Goal: Task Accomplishment & Management: Manage account settings

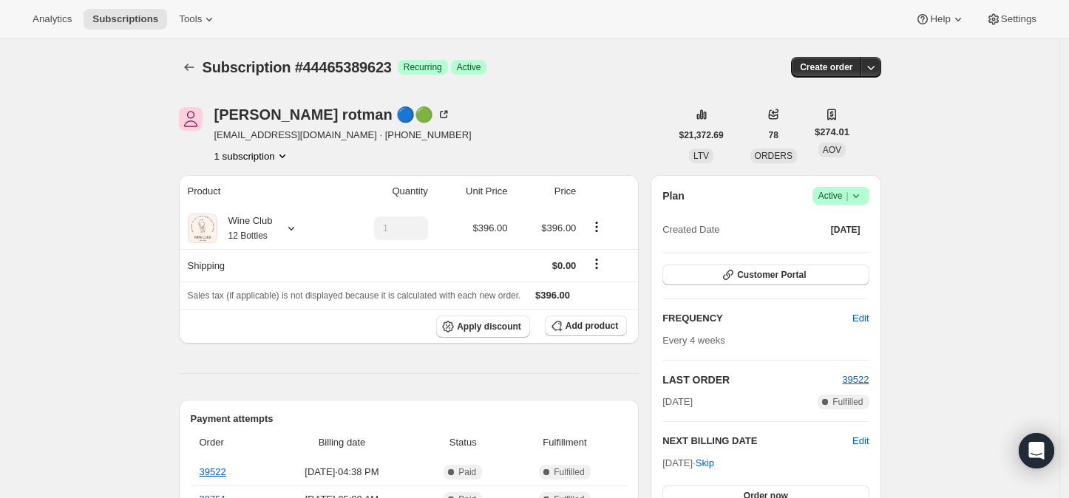
scroll to position [82, 0]
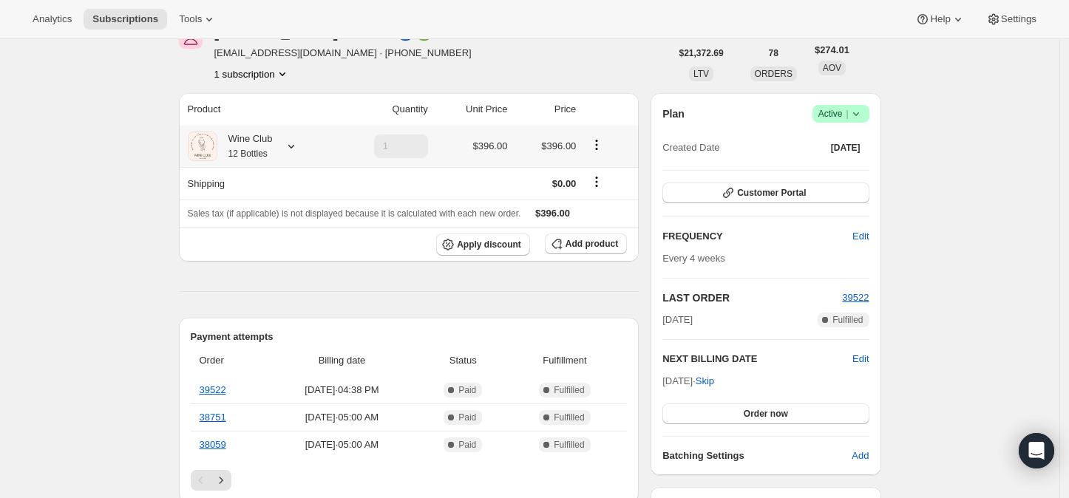
click at [294, 144] on icon at bounding box center [291, 146] width 15 height 15
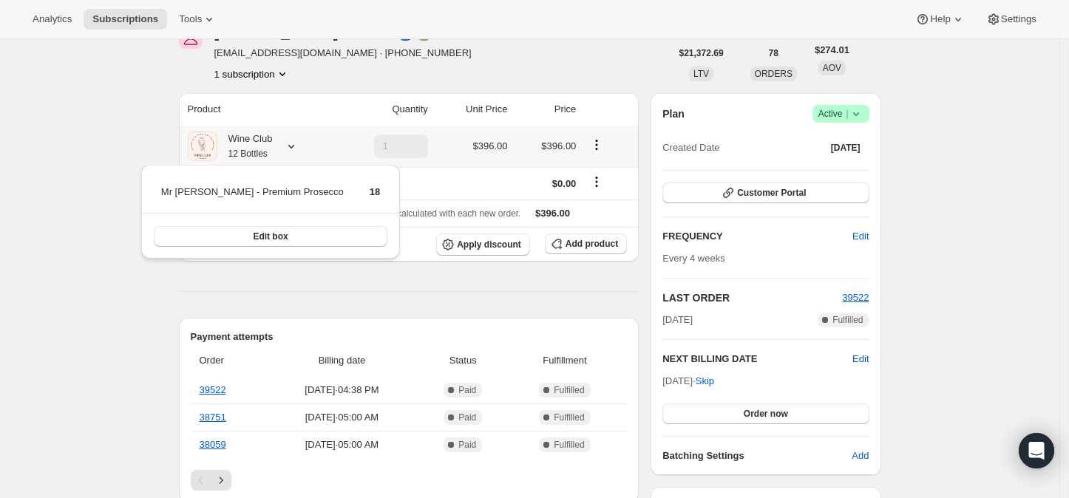
click at [294, 144] on icon at bounding box center [291, 146] width 15 height 15
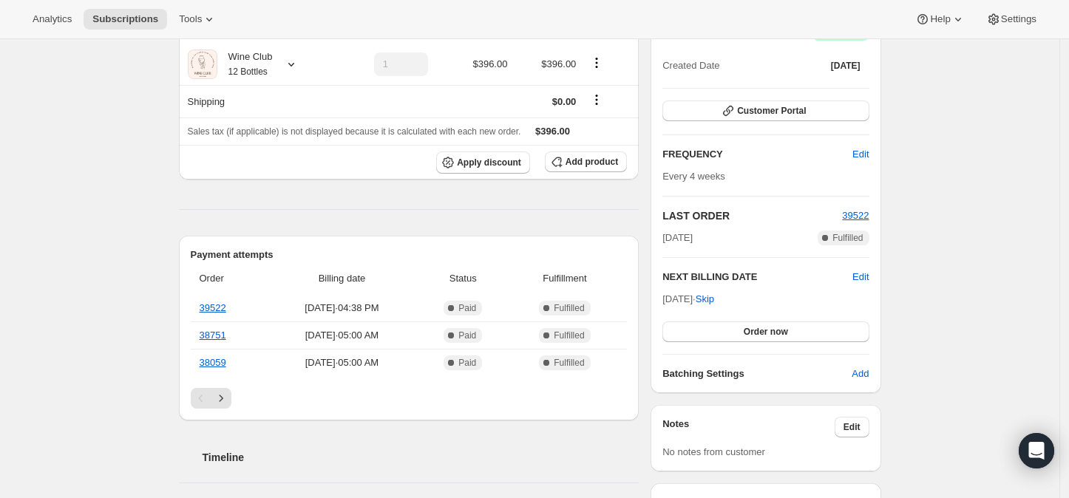
scroll to position [246, 0]
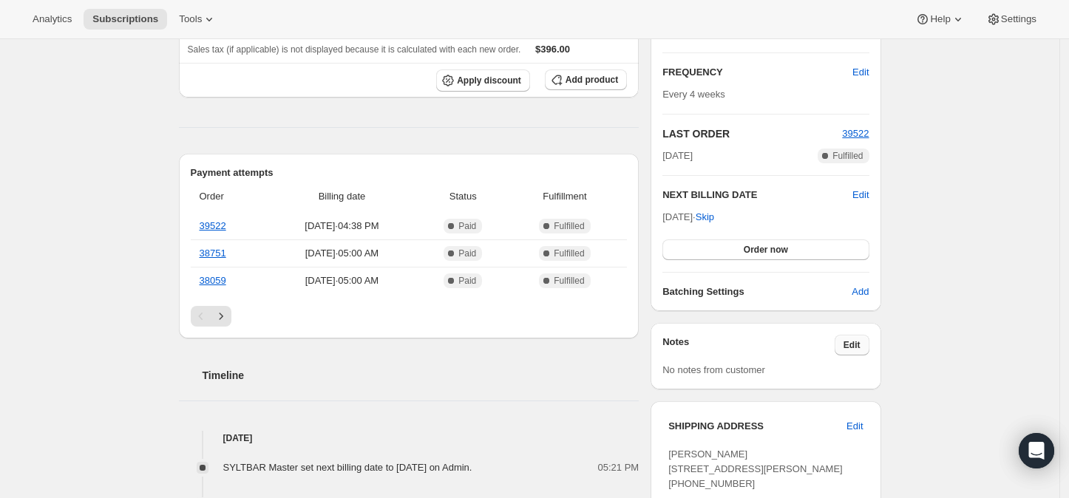
click at [860, 343] on span "Edit" at bounding box center [851, 345] width 17 height 12
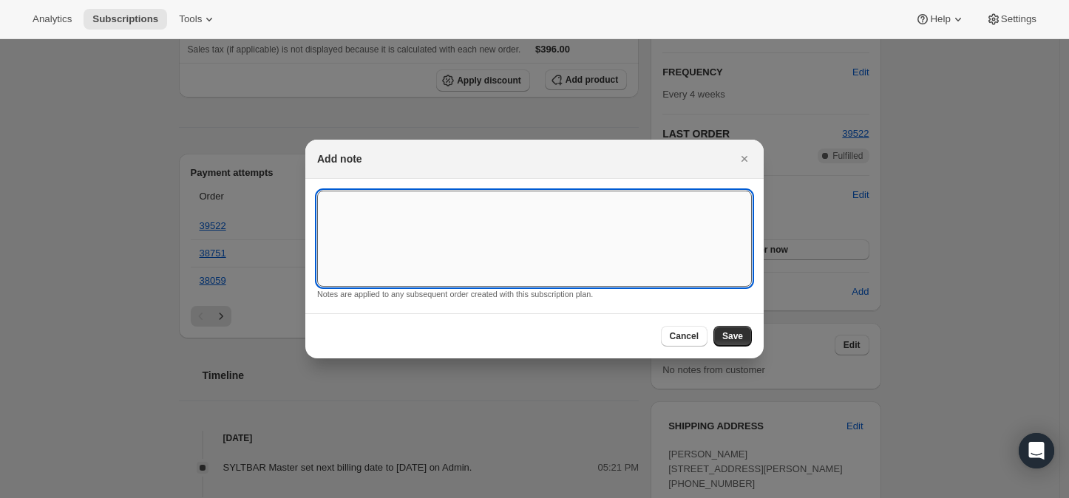
click at [340, 200] on textarea ":r2p:" at bounding box center [534, 239] width 435 height 96
click at [401, 233] on textarea "[DATE] bottles [DATE] bottles [DATE] bottles" at bounding box center [534, 239] width 435 height 96
click at [432, 231] on textarea "[DATE] bottles [DATE] bottles [DATE] bottles" at bounding box center [534, 239] width 435 height 96
type textarea "[DATE] bottles [DATE] bottles [DATE] bottles [DATE] bottles [DATE] bottles"
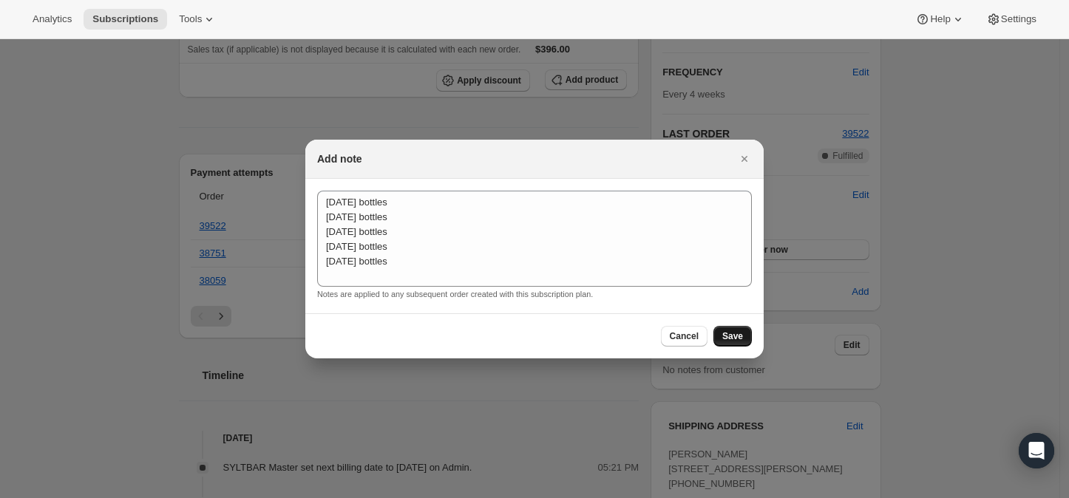
click at [732, 330] on button "Save" at bounding box center [732, 336] width 38 height 21
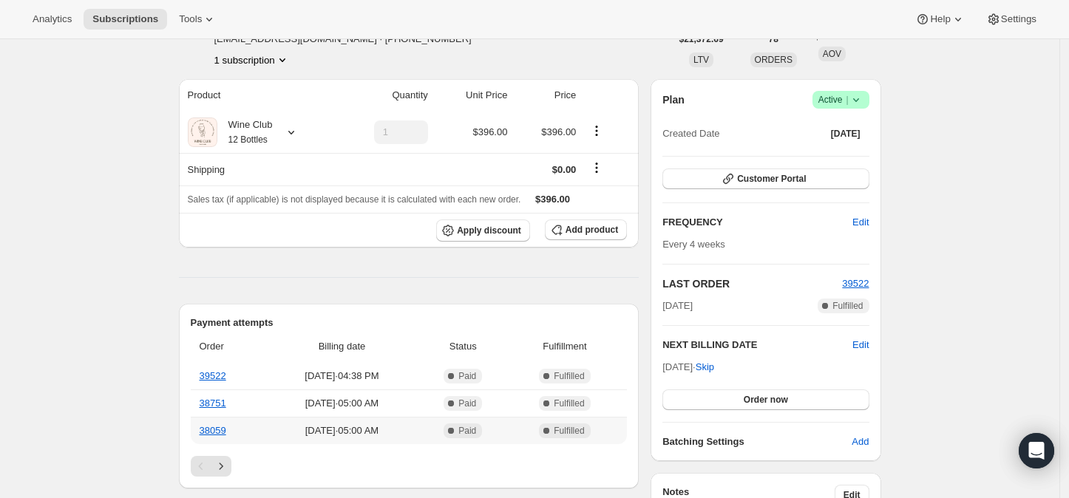
scroll to position [82, 0]
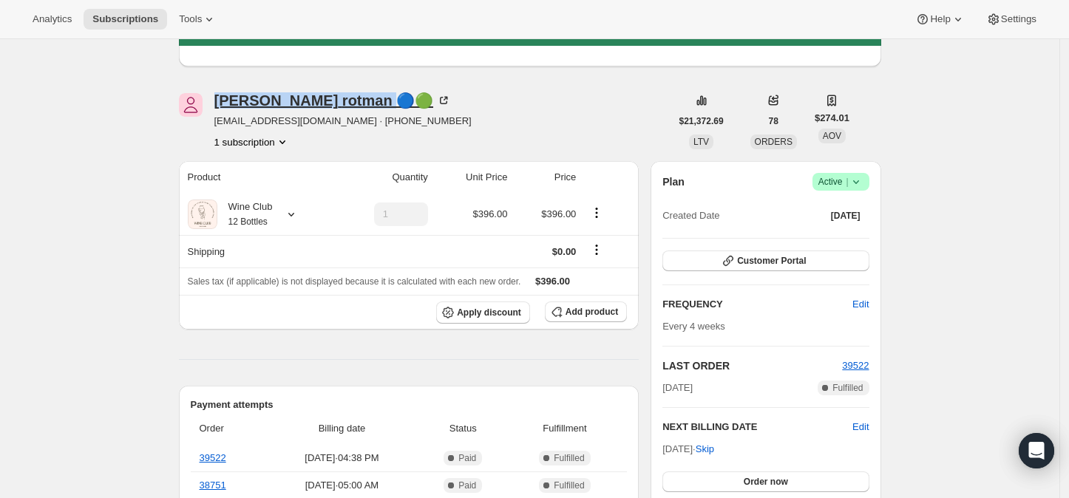
drag, startPoint x: 214, startPoint y: 101, endPoint x: 330, endPoint y: 106, distance: 115.4
click at [330, 106] on div "[PERSON_NAME] 🔵🟢 [EMAIL_ADDRESS][DOMAIN_NAME] · [PHONE_NUMBER] 1 subscription" at bounding box center [425, 121] width 492 height 56
copy div "[PERSON_NAME]"
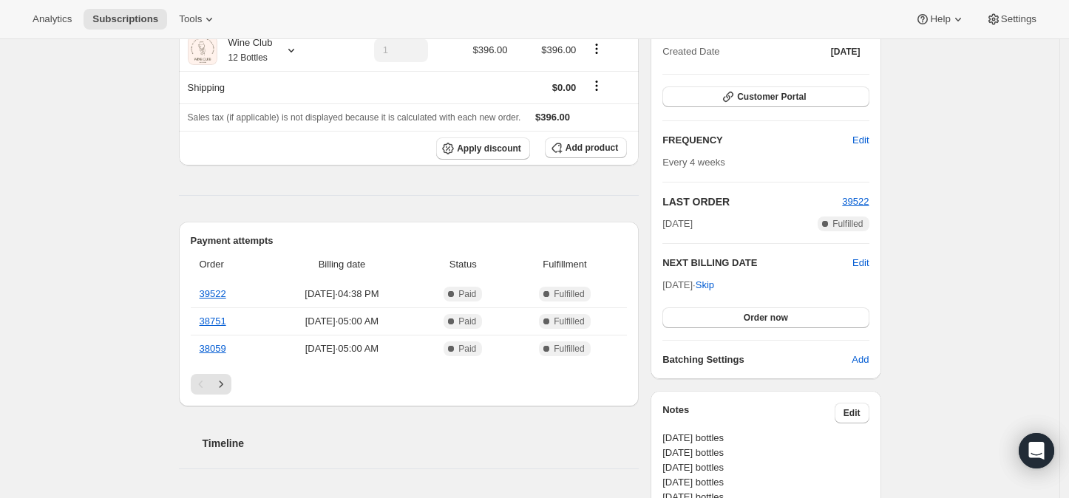
scroll to position [410, 0]
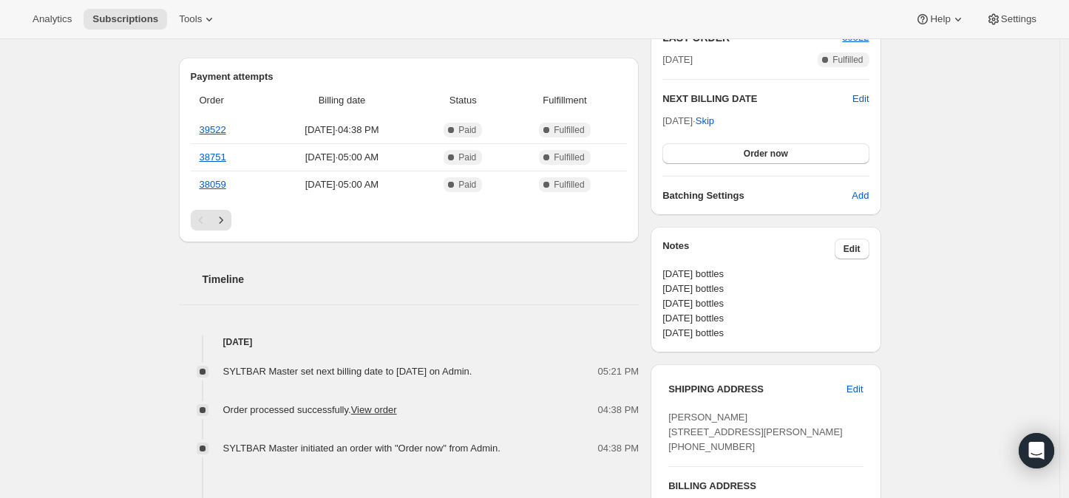
drag, startPoint x: 669, startPoint y: 270, endPoint x: 775, endPoint y: 339, distance: 126.5
click at [775, 339] on div "Notes Edit [DATE] bottles [DATE] bottles [DATE] bottles [DATE] bottles [DATE] b…" at bounding box center [765, 290] width 230 height 126
copy span "[DATE] bottles [DATE] bottles [DATE] bottles [DATE] bottles [DATE] bottles"
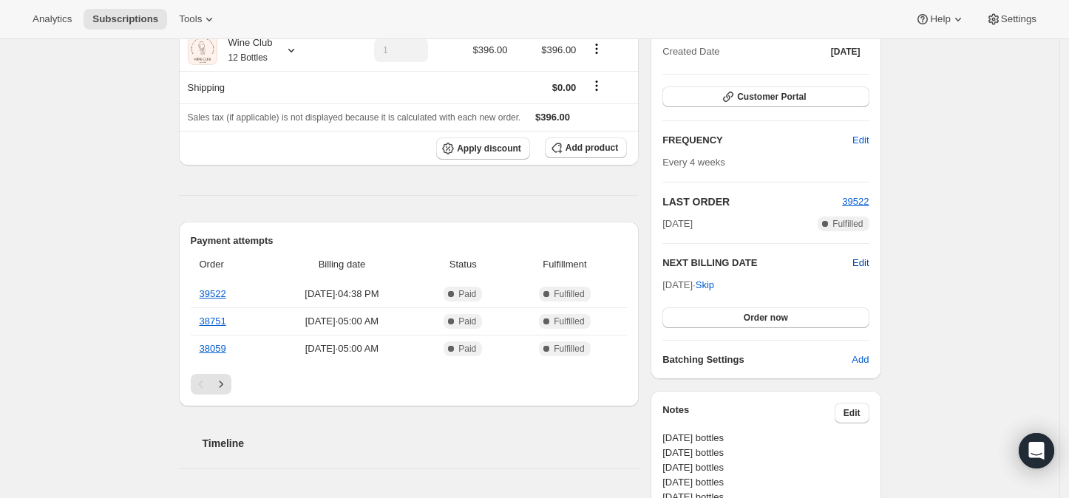
click at [864, 256] on span "Edit" at bounding box center [860, 263] width 16 height 15
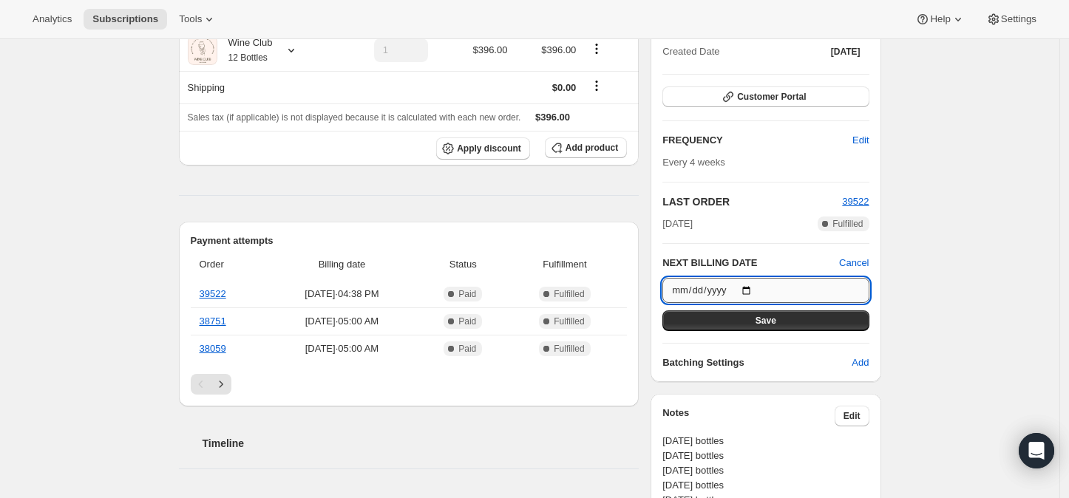
click at [753, 286] on input "[DATE]" at bounding box center [765, 290] width 206 height 25
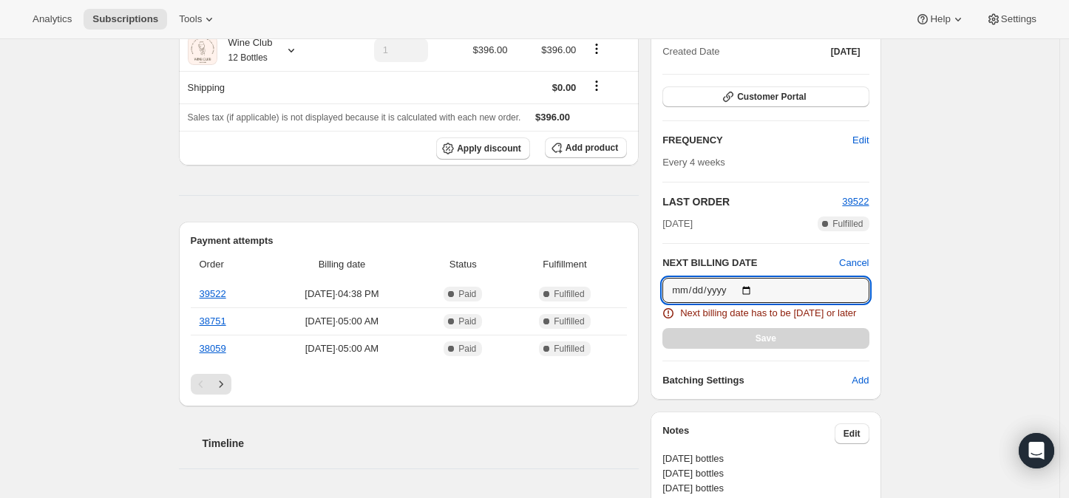
type input "[DATE]"
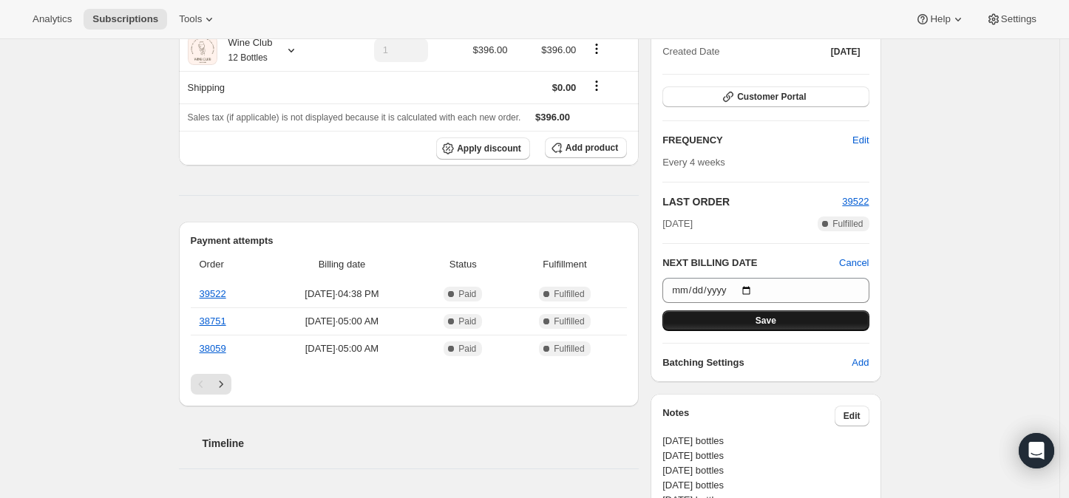
click at [767, 319] on span "Save" at bounding box center [765, 321] width 21 height 12
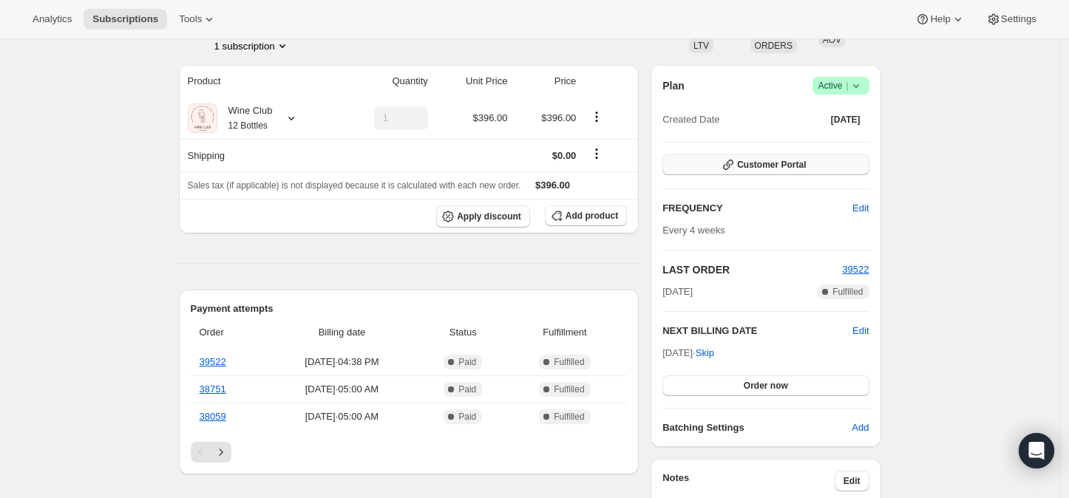
click at [783, 166] on span "Customer Portal" at bounding box center [771, 165] width 69 height 12
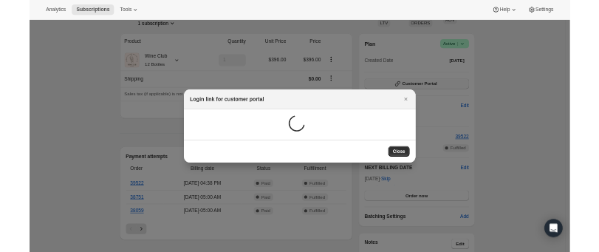
scroll to position [0, 0]
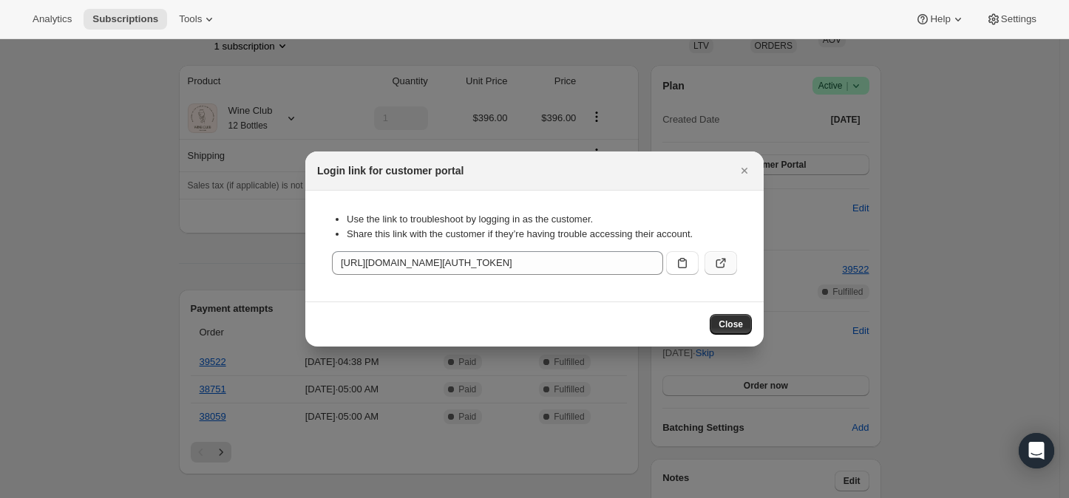
click at [720, 263] on icon ":r8s:" at bounding box center [720, 263] width 15 height 15
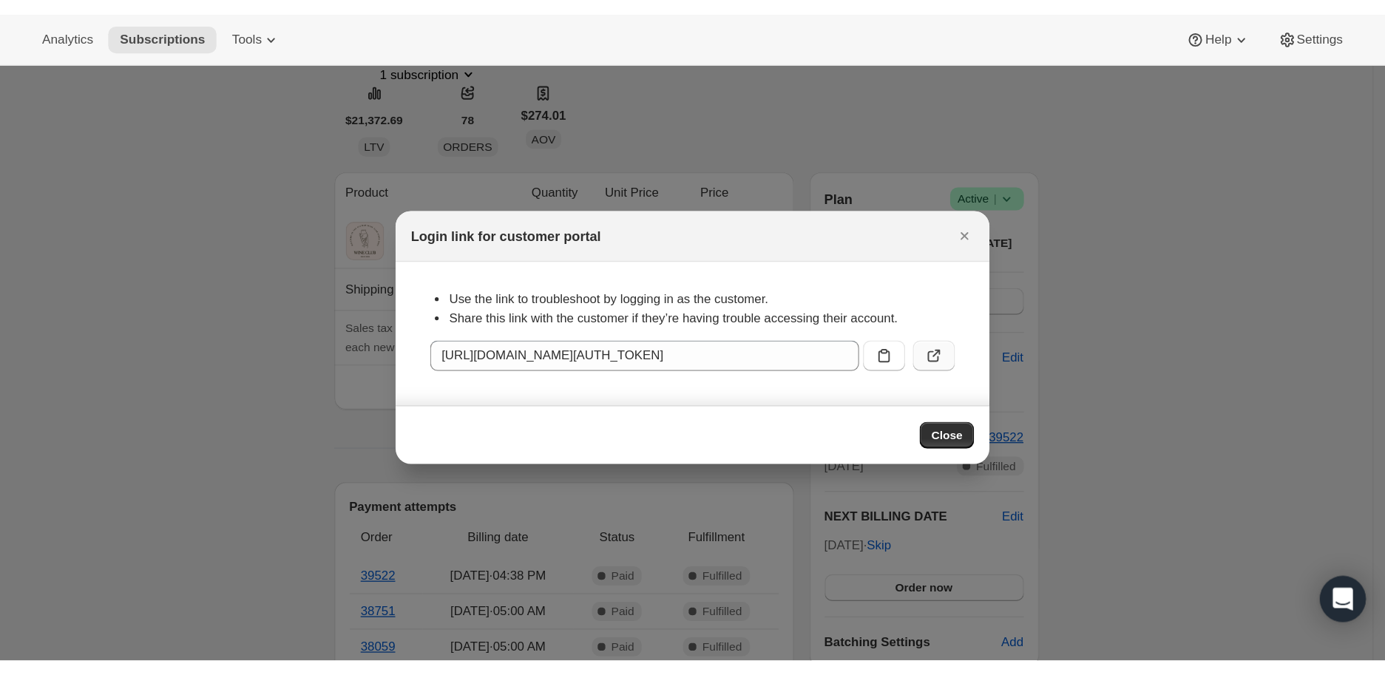
scroll to position [246, 0]
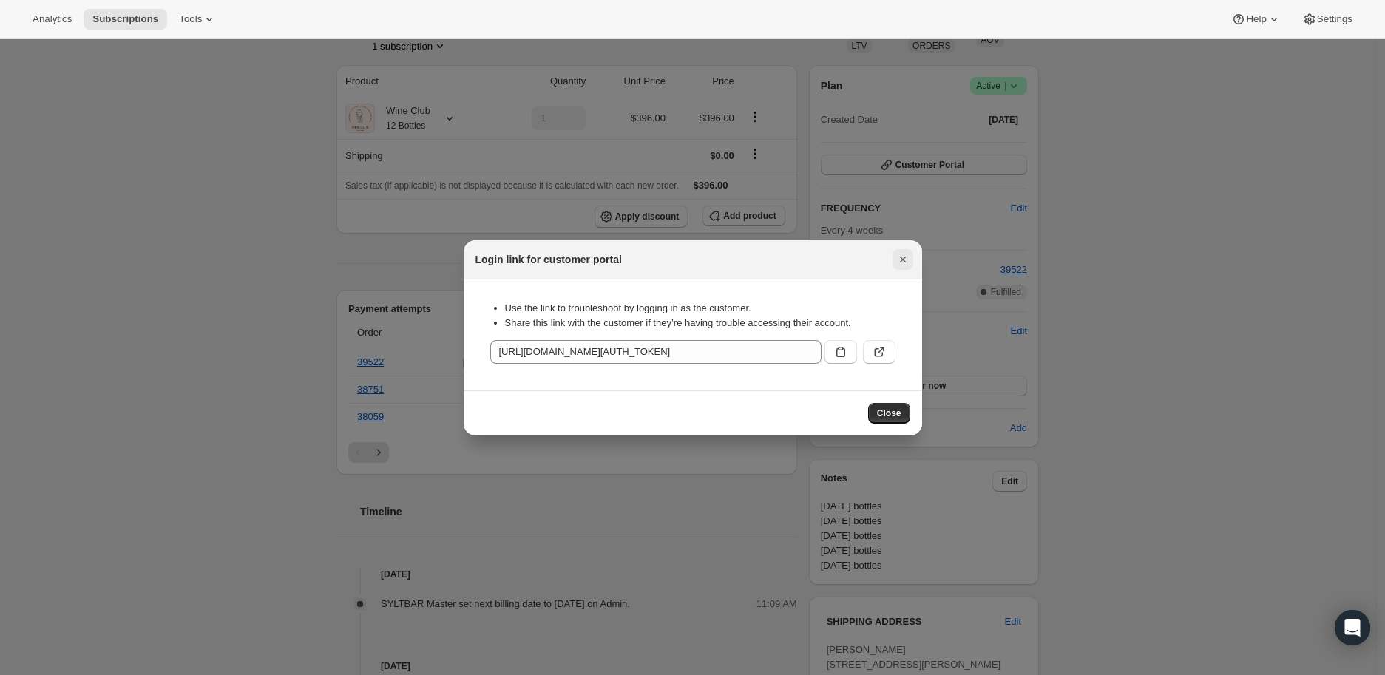
click at [899, 253] on icon "Close" at bounding box center [902, 259] width 15 height 15
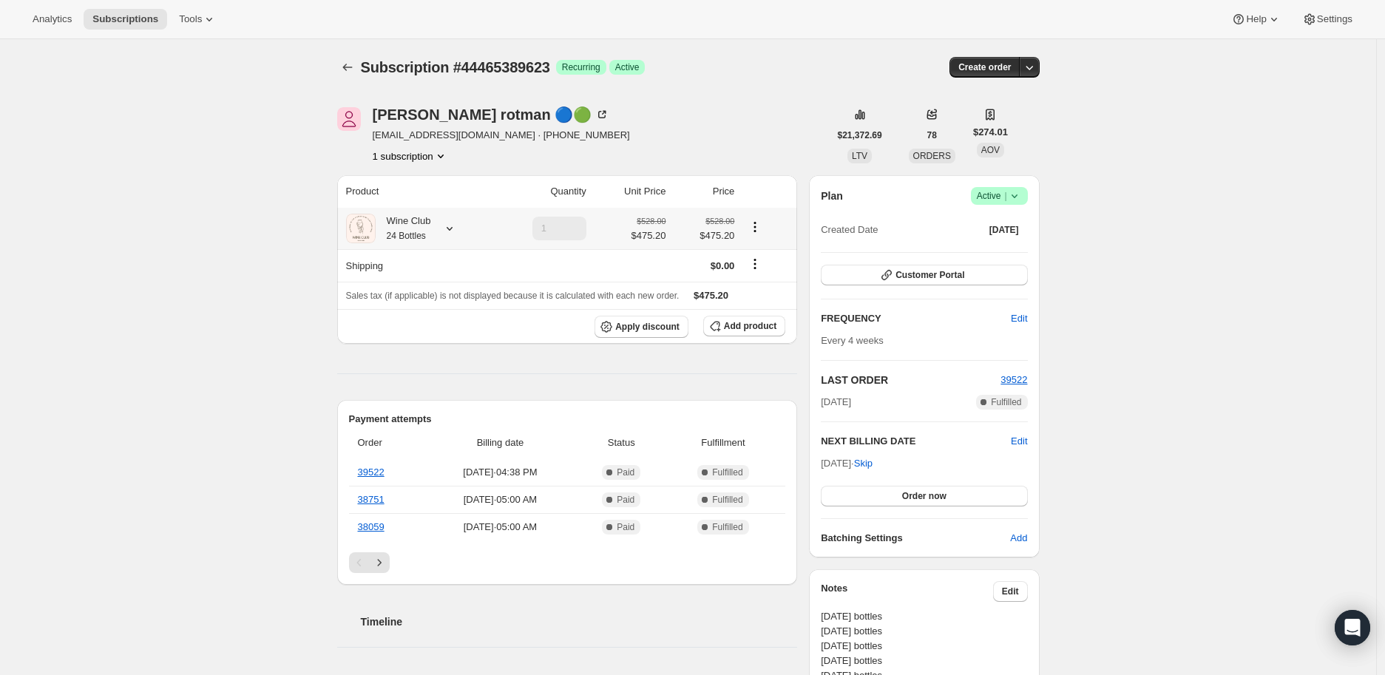
click at [456, 226] on icon at bounding box center [449, 228] width 15 height 15
click at [452, 226] on icon at bounding box center [449, 228] width 15 height 15
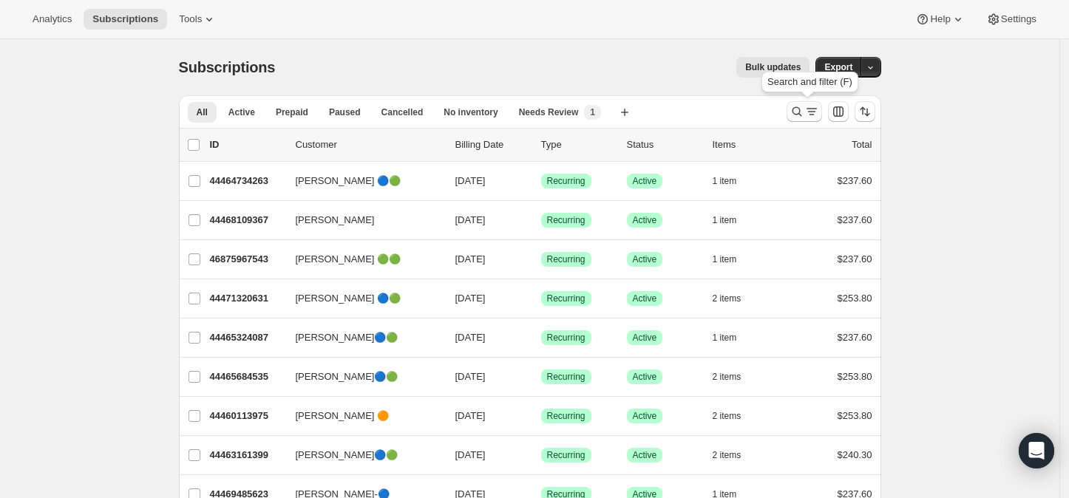
click at [798, 112] on icon "Search and filter results" at bounding box center [796, 111] width 15 height 15
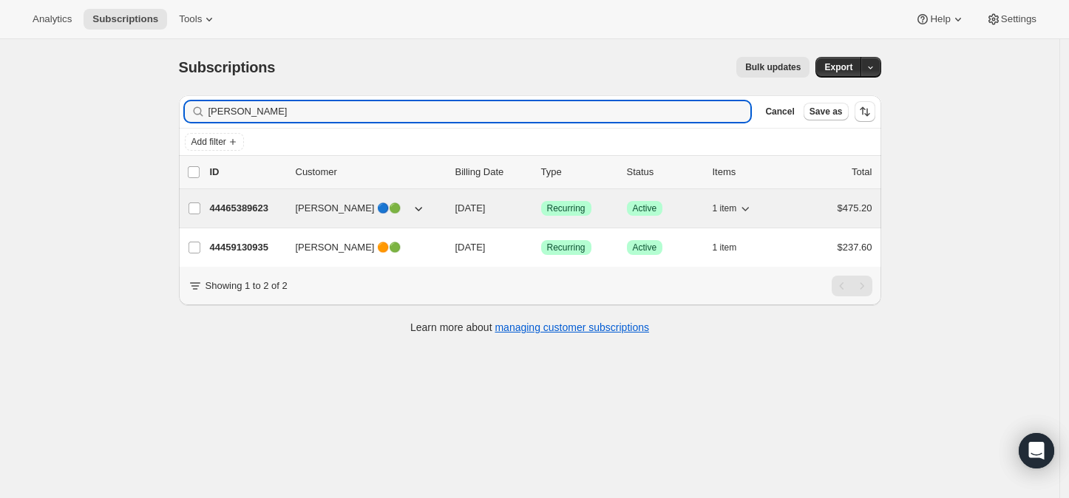
type input "[PERSON_NAME]"
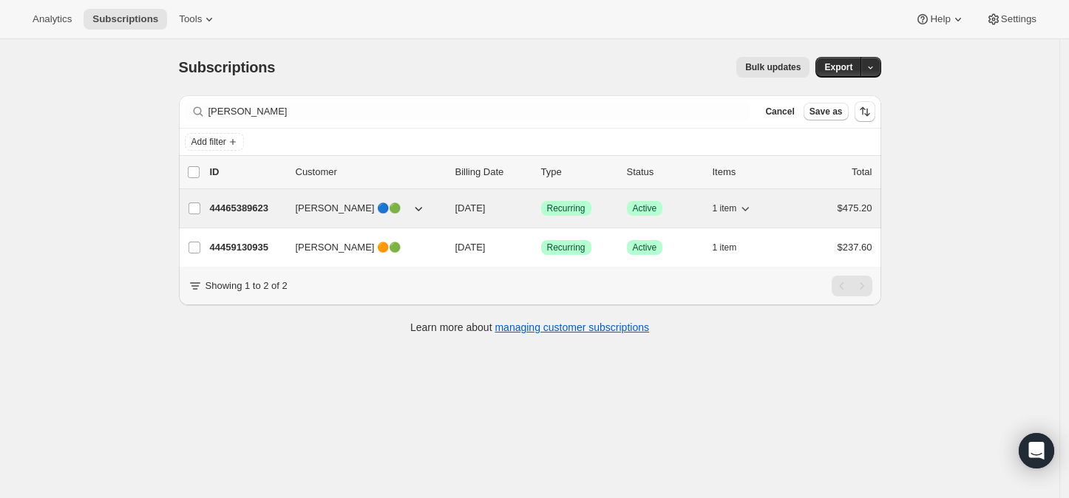
click at [239, 208] on p "44465389623" at bounding box center [247, 208] width 74 height 15
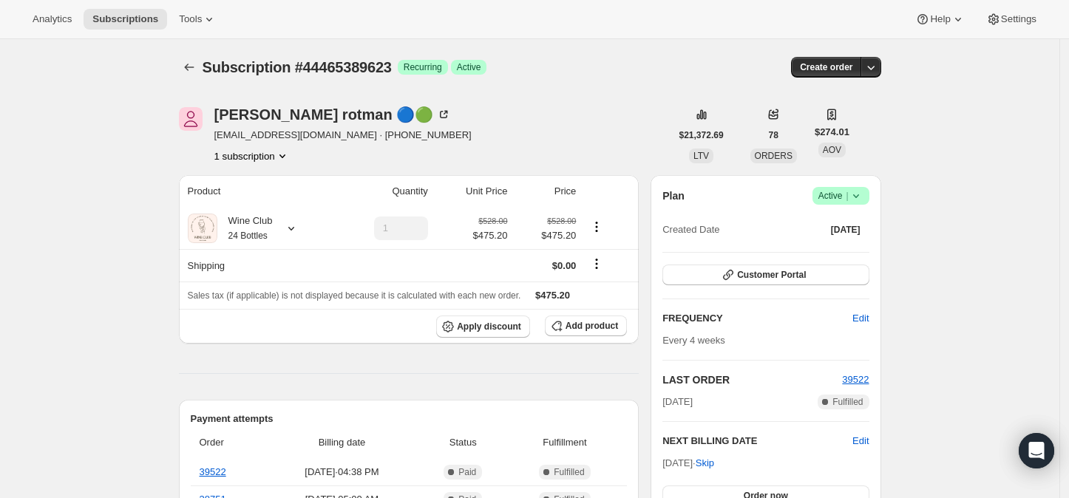
scroll to position [82, 0]
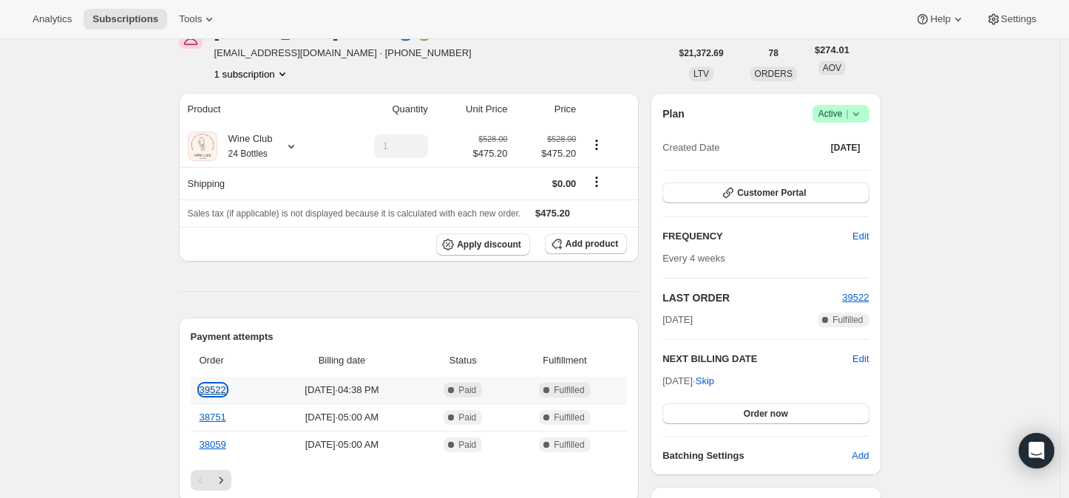
click at [221, 388] on link "39522" at bounding box center [213, 389] width 27 height 11
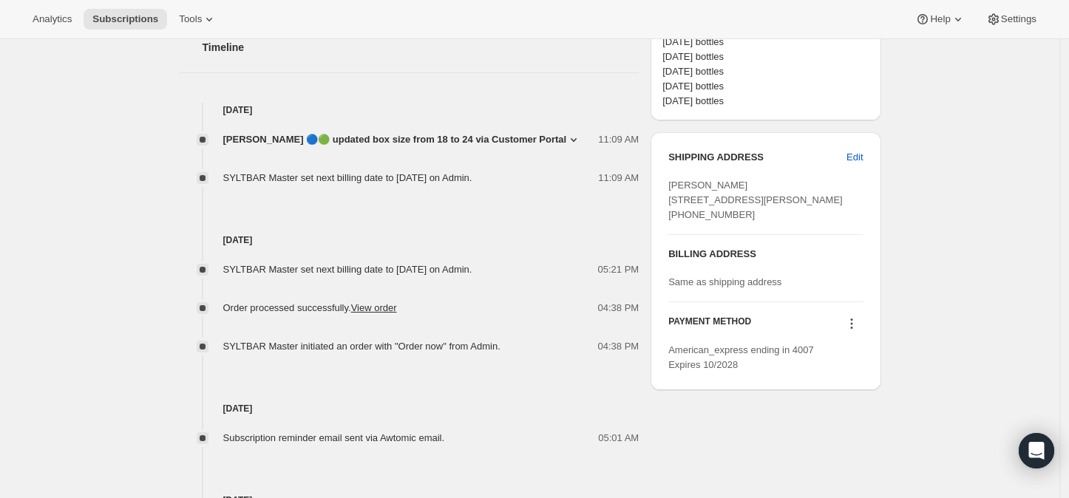
scroll to position [656, 0]
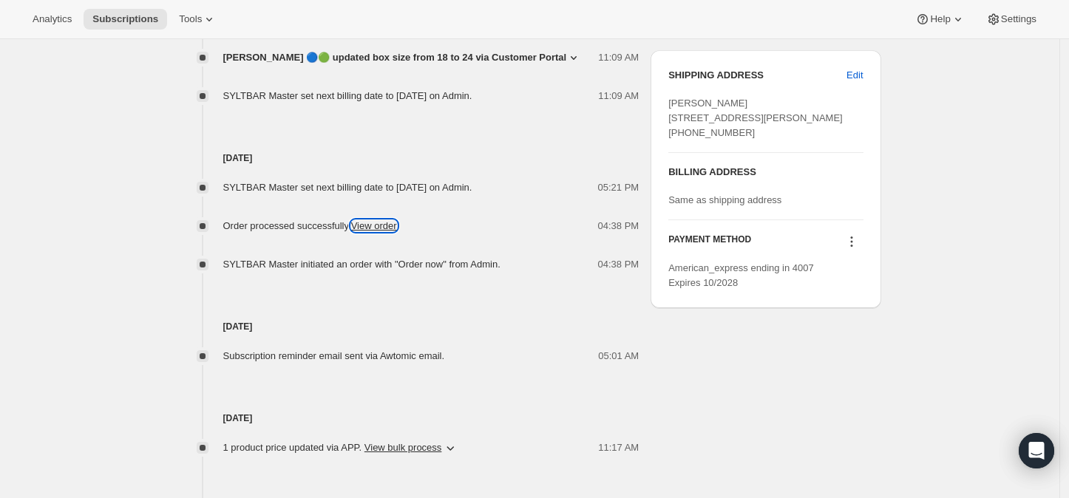
click at [377, 222] on link "View order" at bounding box center [374, 225] width 46 height 11
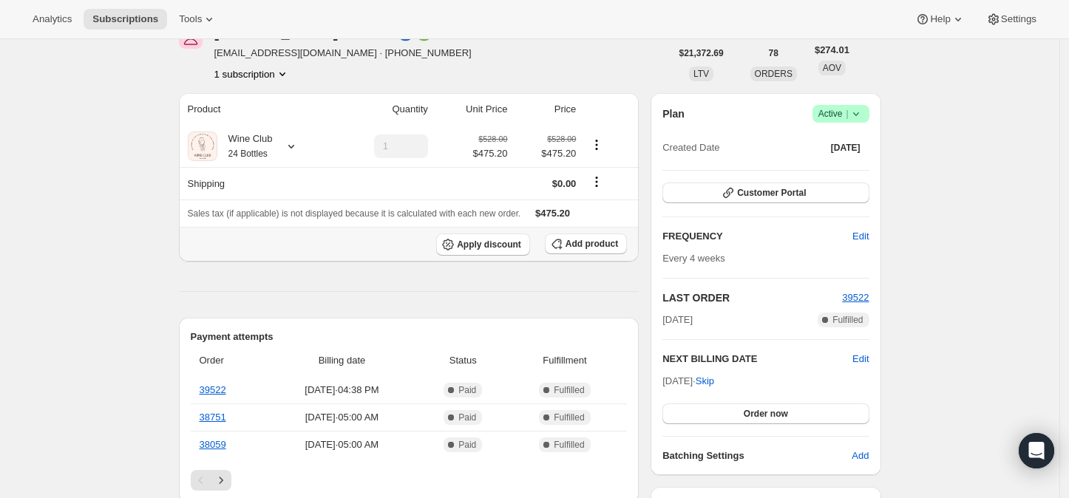
scroll to position [0, 0]
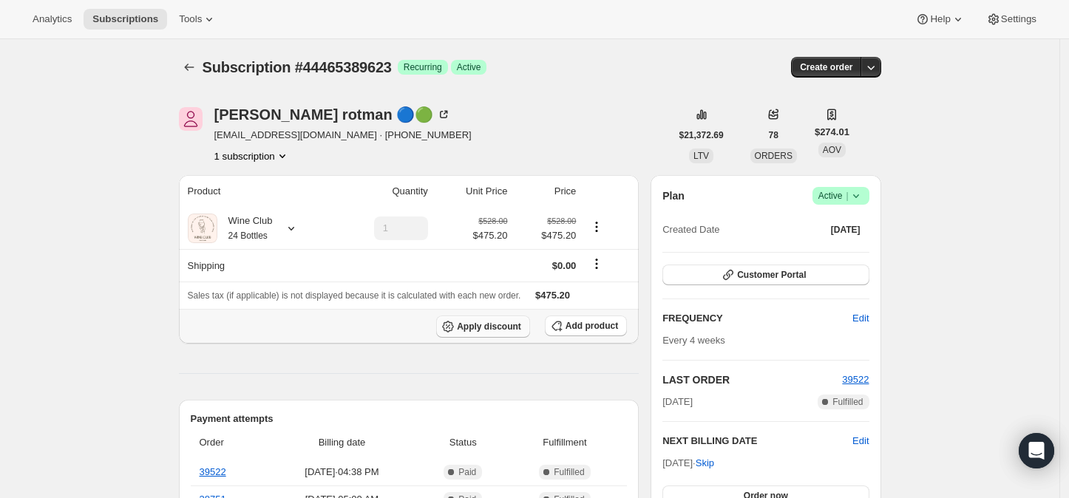
click at [504, 325] on span "Apply discount" at bounding box center [489, 327] width 64 height 12
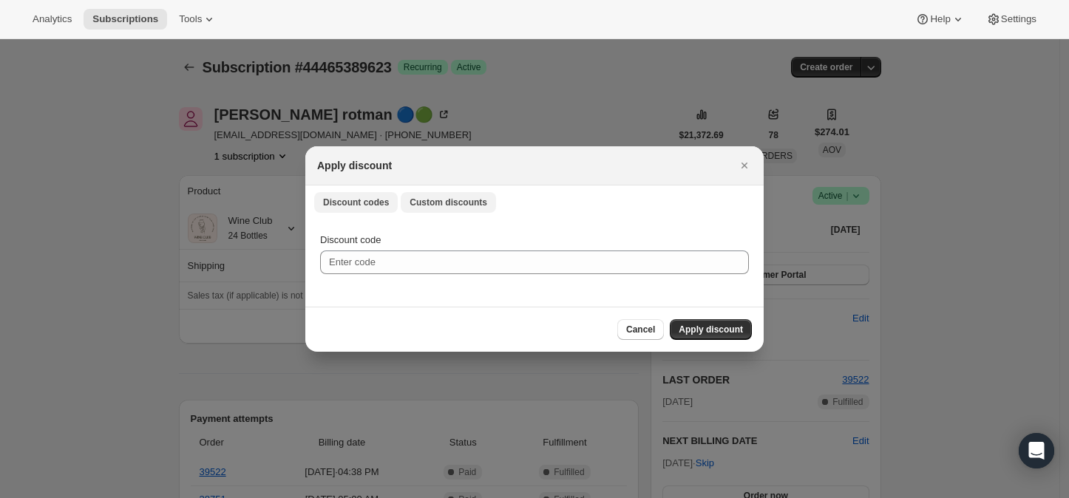
click at [441, 201] on span "Custom discounts" at bounding box center [449, 203] width 78 height 12
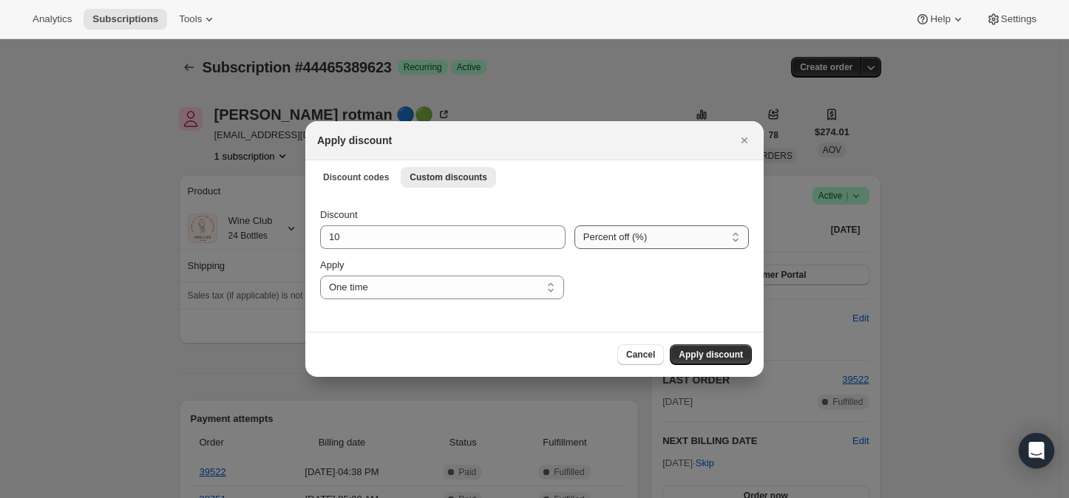
click at [607, 240] on select "Percent off (%) Amount off ($)" at bounding box center [661, 237] width 174 height 24
select select "fixed"
click at [574, 225] on select "Percent off (%) Amount off ($)" at bounding box center [661, 237] width 174 height 24
click at [389, 240] on input "10" at bounding box center [432, 237] width 225 height 24
type input "1"
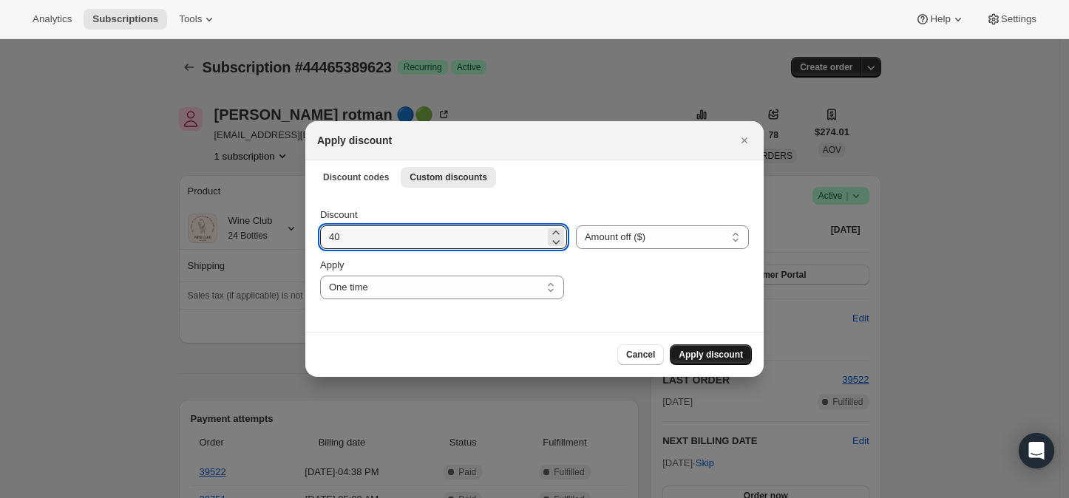
type input "40"
click at [713, 355] on span "Apply discount" at bounding box center [711, 355] width 64 height 12
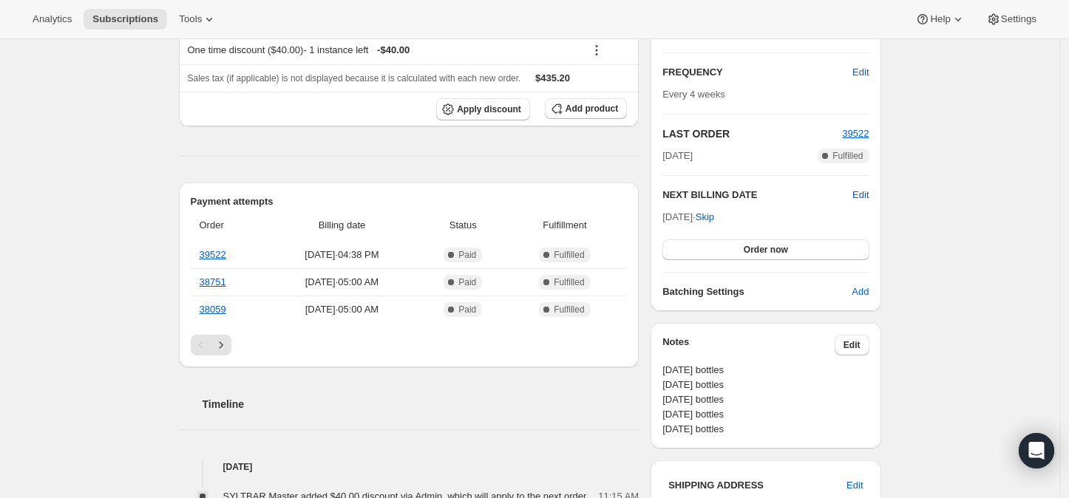
scroll to position [328, 0]
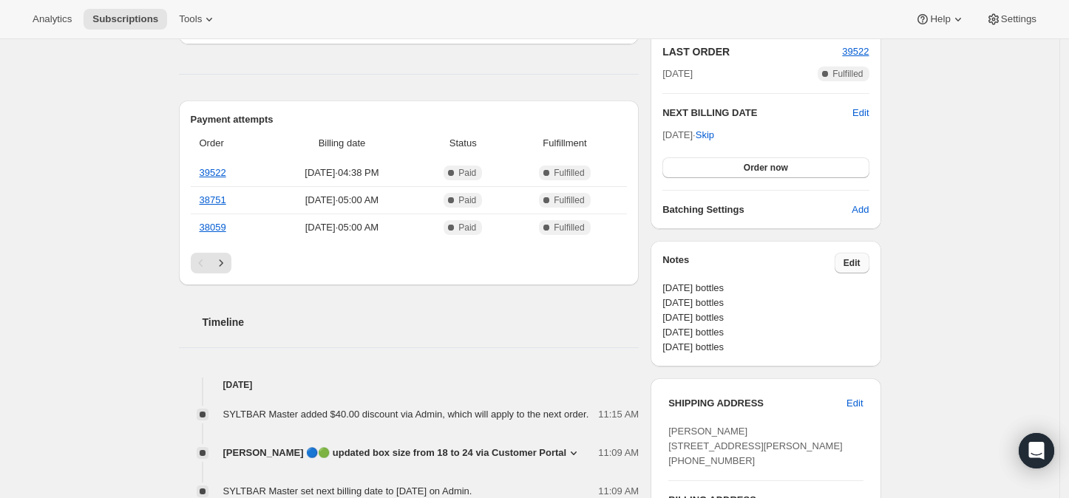
click at [858, 264] on span "Edit" at bounding box center [851, 263] width 17 height 12
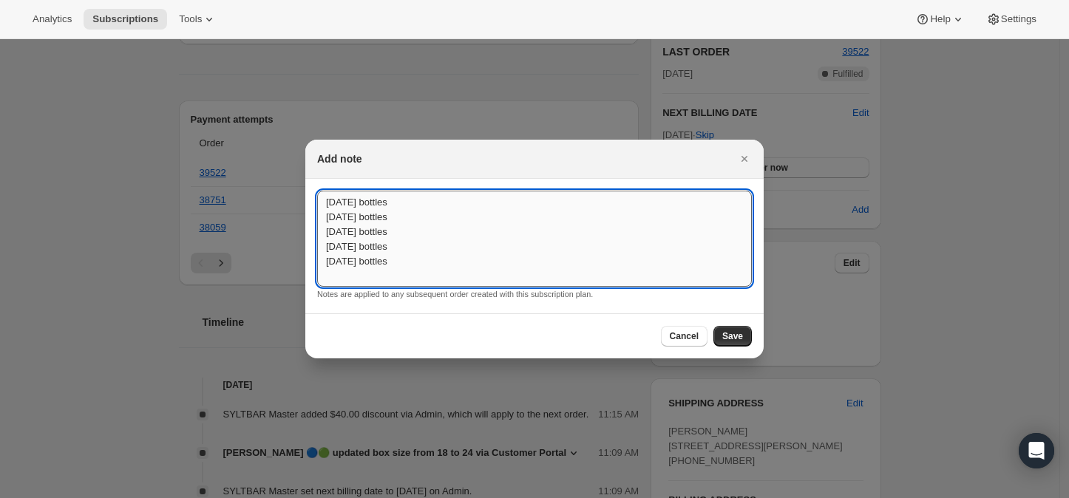
click at [325, 200] on textarea "[DATE] bottles [DATE] bottles [DATE] bottles [DATE] bottles [DATE] bottles" at bounding box center [534, 239] width 435 height 96
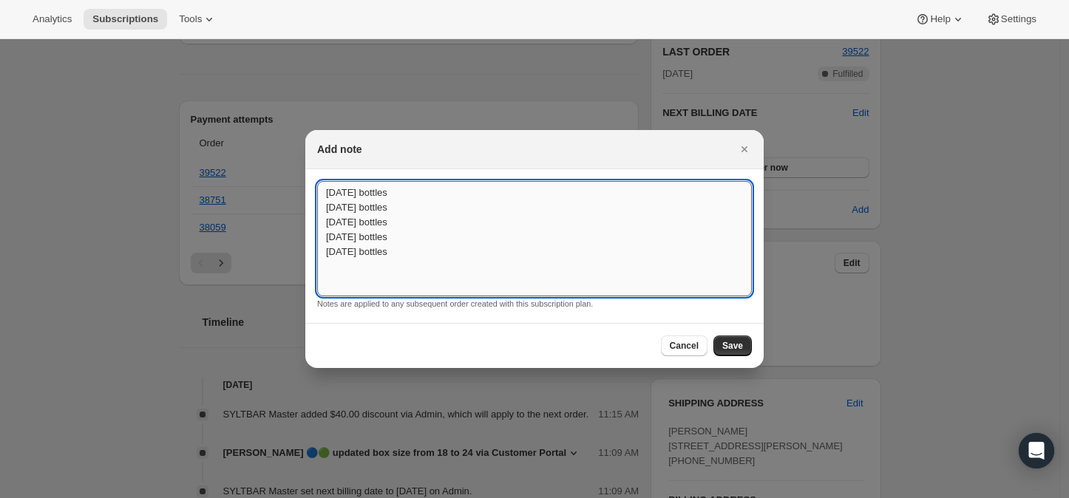
click at [325, 194] on textarea "[DATE] bottles [DATE] bottles [DATE] bottles [DATE] bottles [DATE] bottles" at bounding box center [534, 238] width 435 height 115
paste textarea "Due to the incorrenct amount of bottles the 10% was not applied, manual $40 one…"
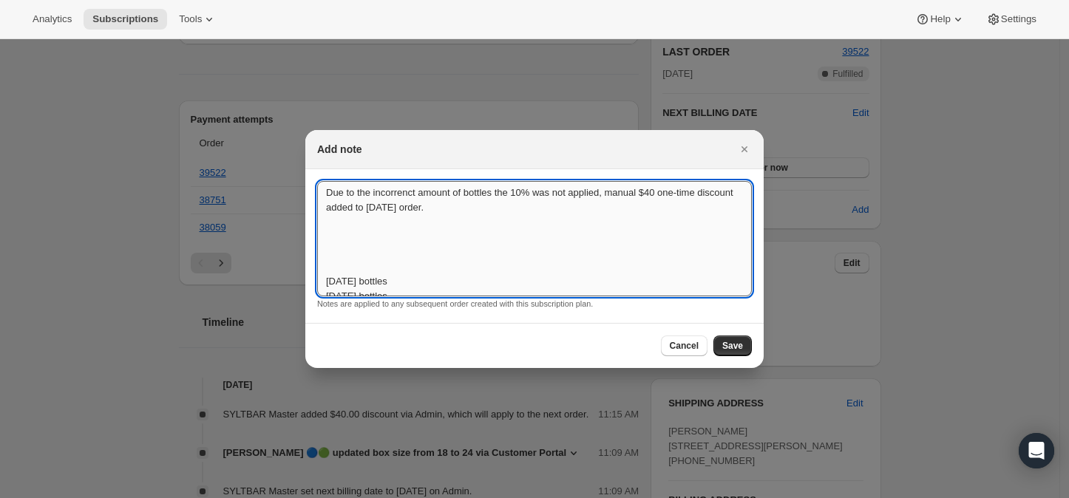
click at [602, 187] on textarea "Due to the incorrenct amount of bottles the 10% was not applied, manual $40 one…" at bounding box center [534, 238] width 435 height 115
type textarea "Due to the incorrect amount of bottles the 10% was not applied on 8/12, manual …"
click at [734, 346] on span "Save" at bounding box center [732, 346] width 21 height 12
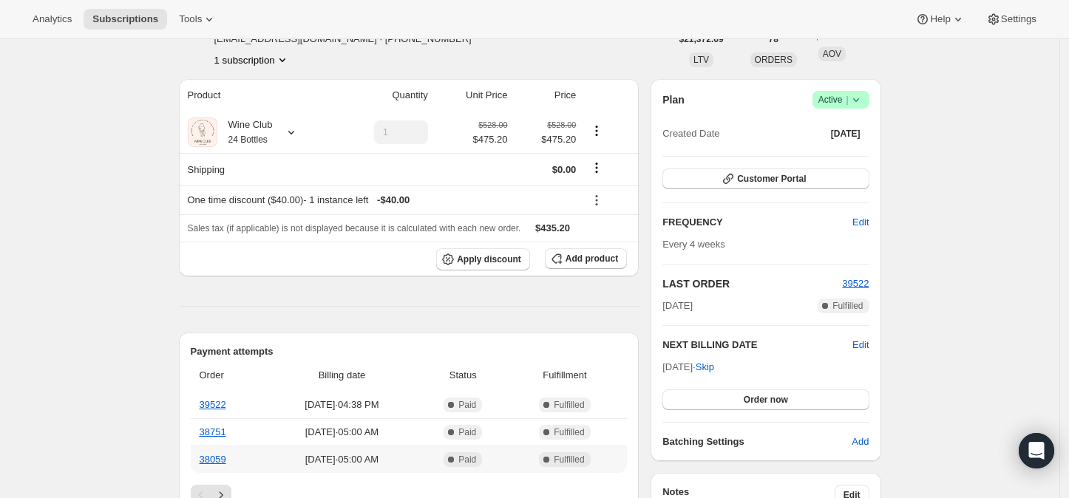
scroll to position [82, 0]
